Goal: Task Accomplishment & Management: Manage account settings

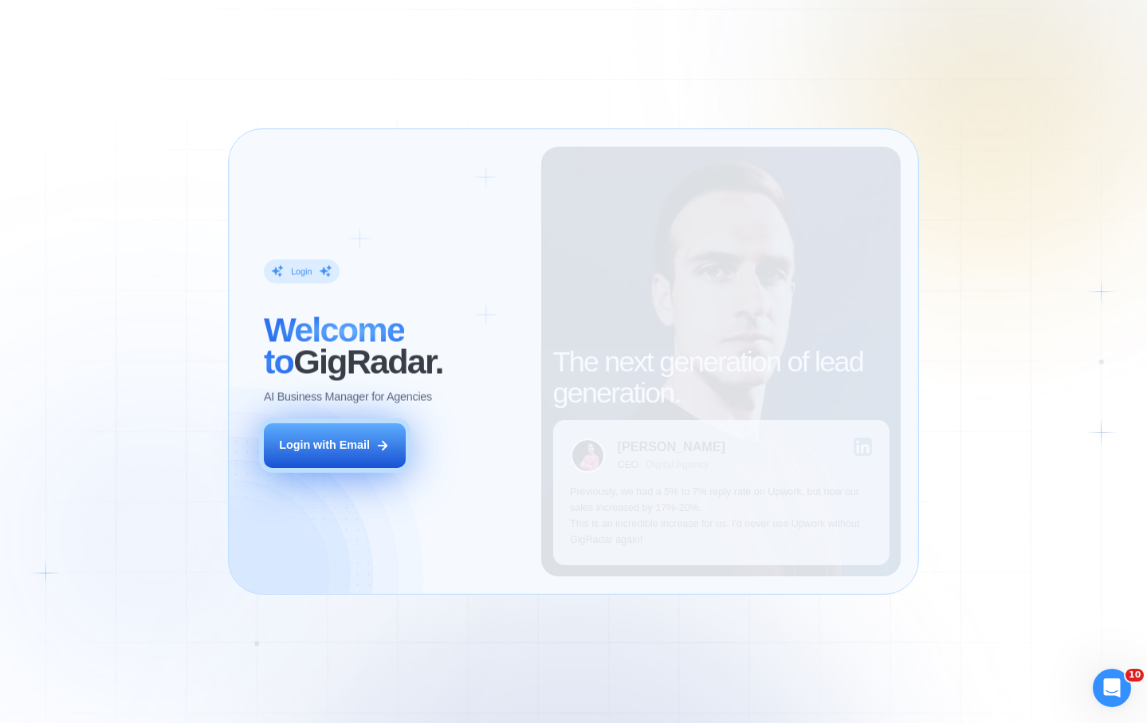
click at [338, 446] on div "Login with Email" at bounding box center [324, 446] width 91 height 16
